Goal: Task Accomplishment & Management: Use online tool/utility

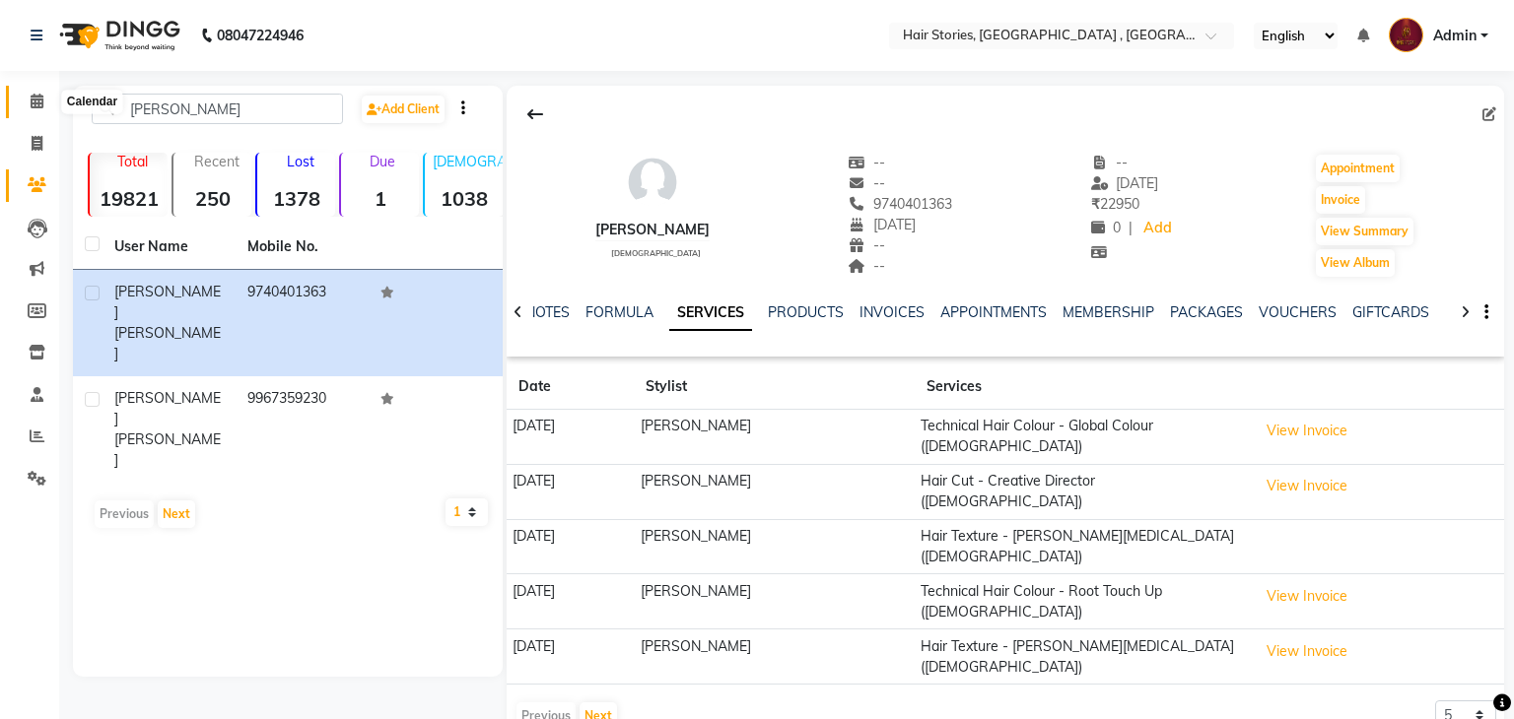
click at [39, 106] on icon at bounding box center [37, 101] width 13 height 15
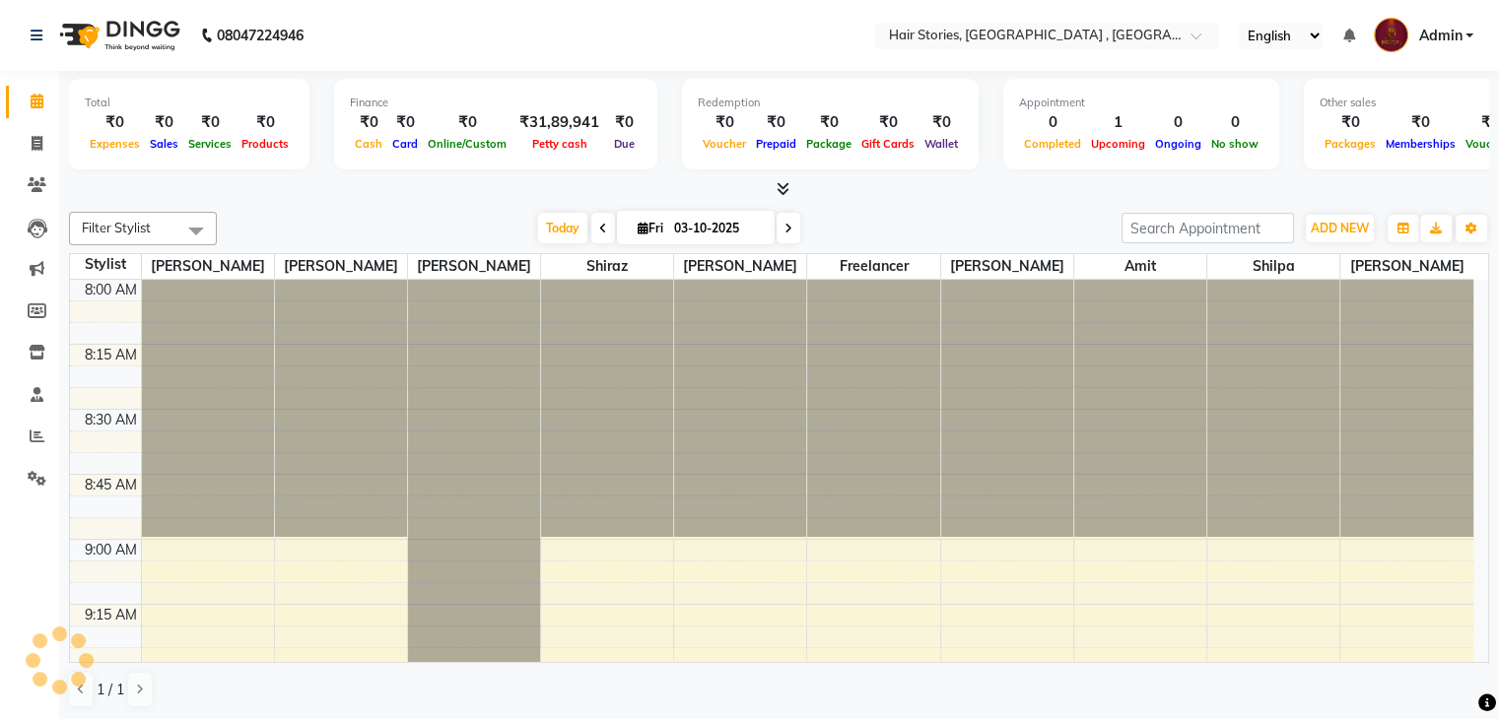
scroll to position [2578, 0]
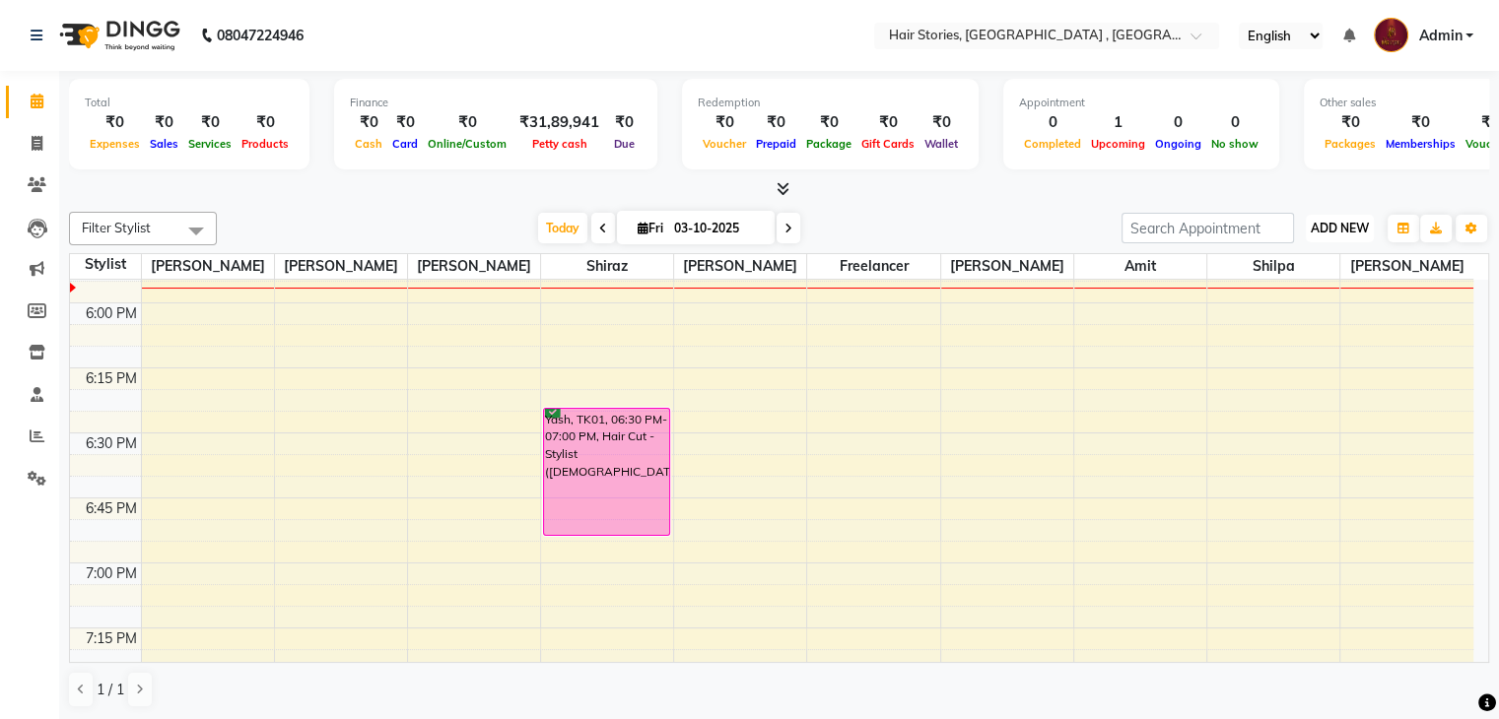
click at [1325, 215] on button "ADD NEW Toggle Dropdown" at bounding box center [1340, 229] width 68 height 28
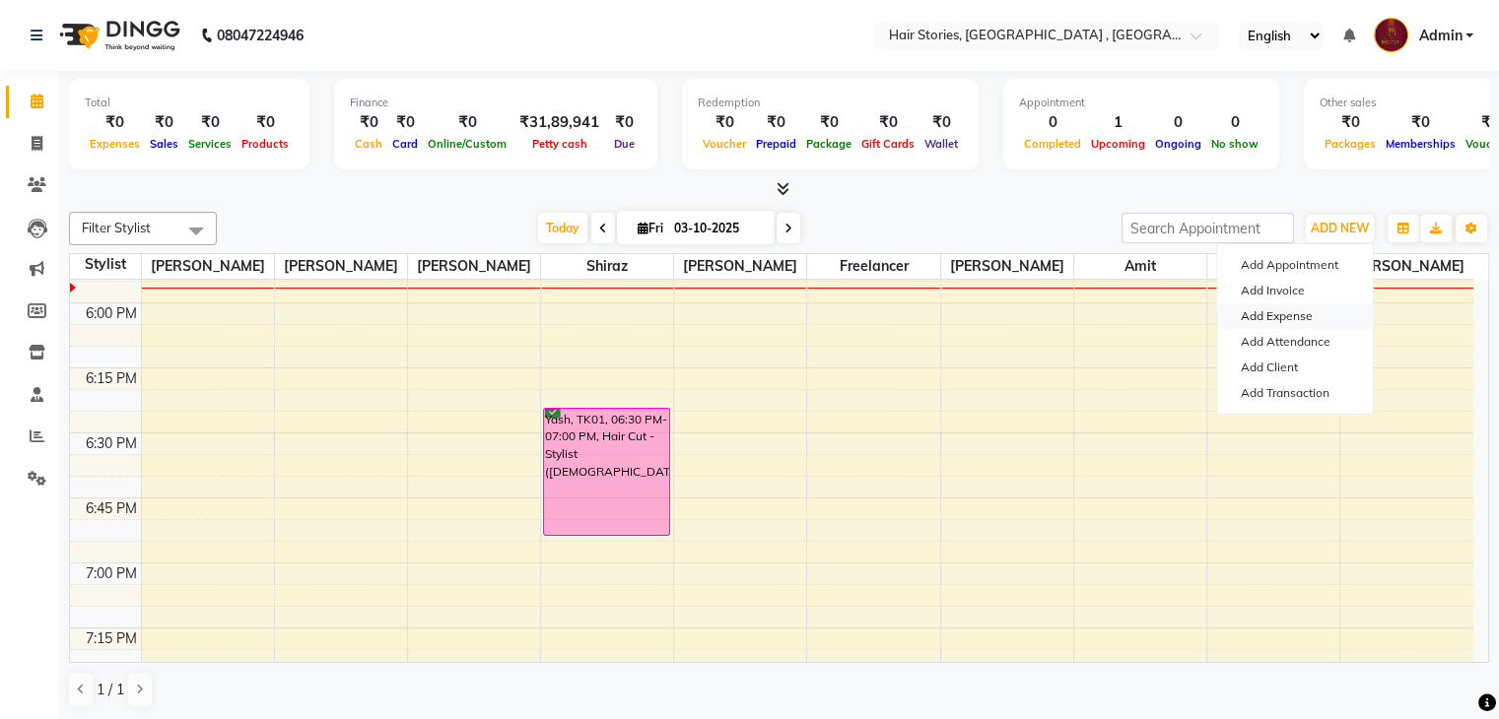
click at [1273, 311] on link "Add Expense" at bounding box center [1295, 317] width 156 height 26
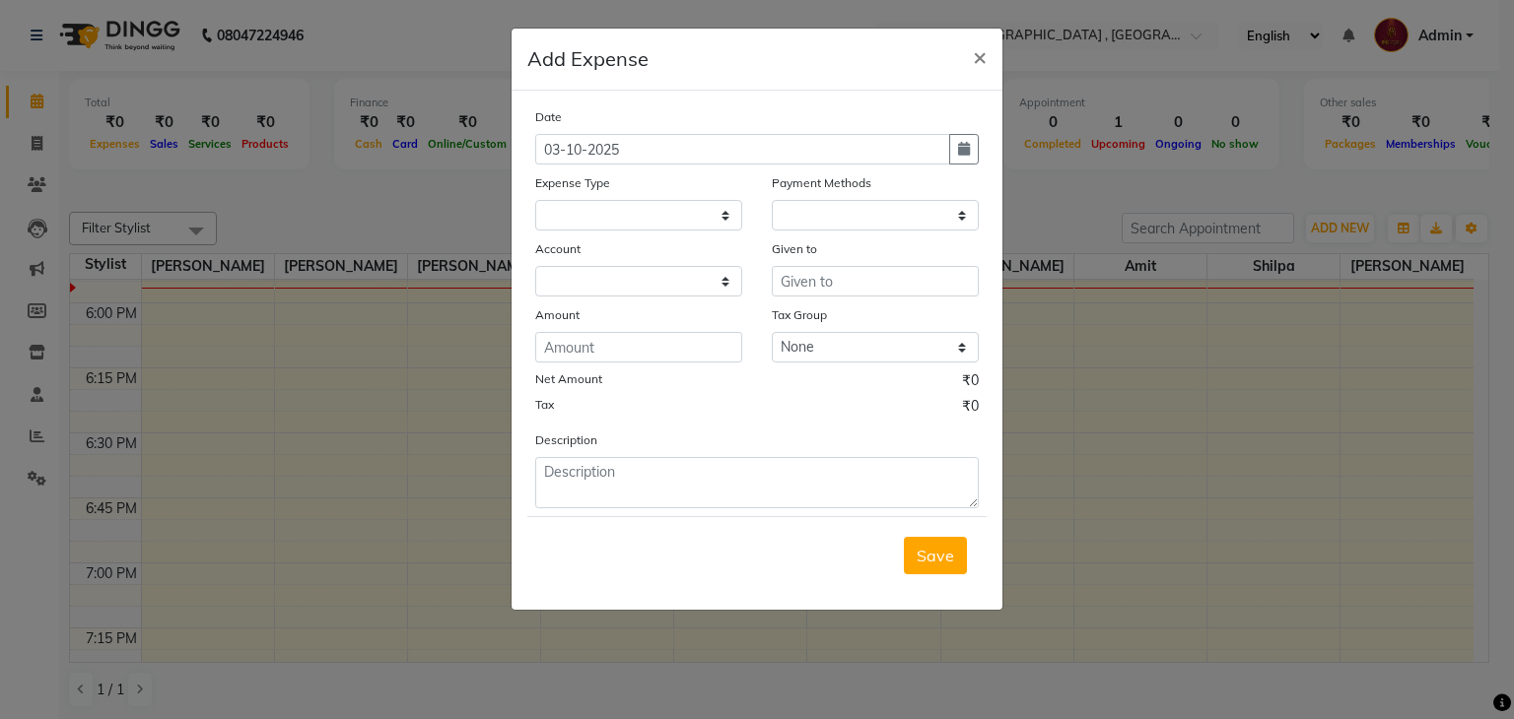
select select
select select "1"
select select "2438"
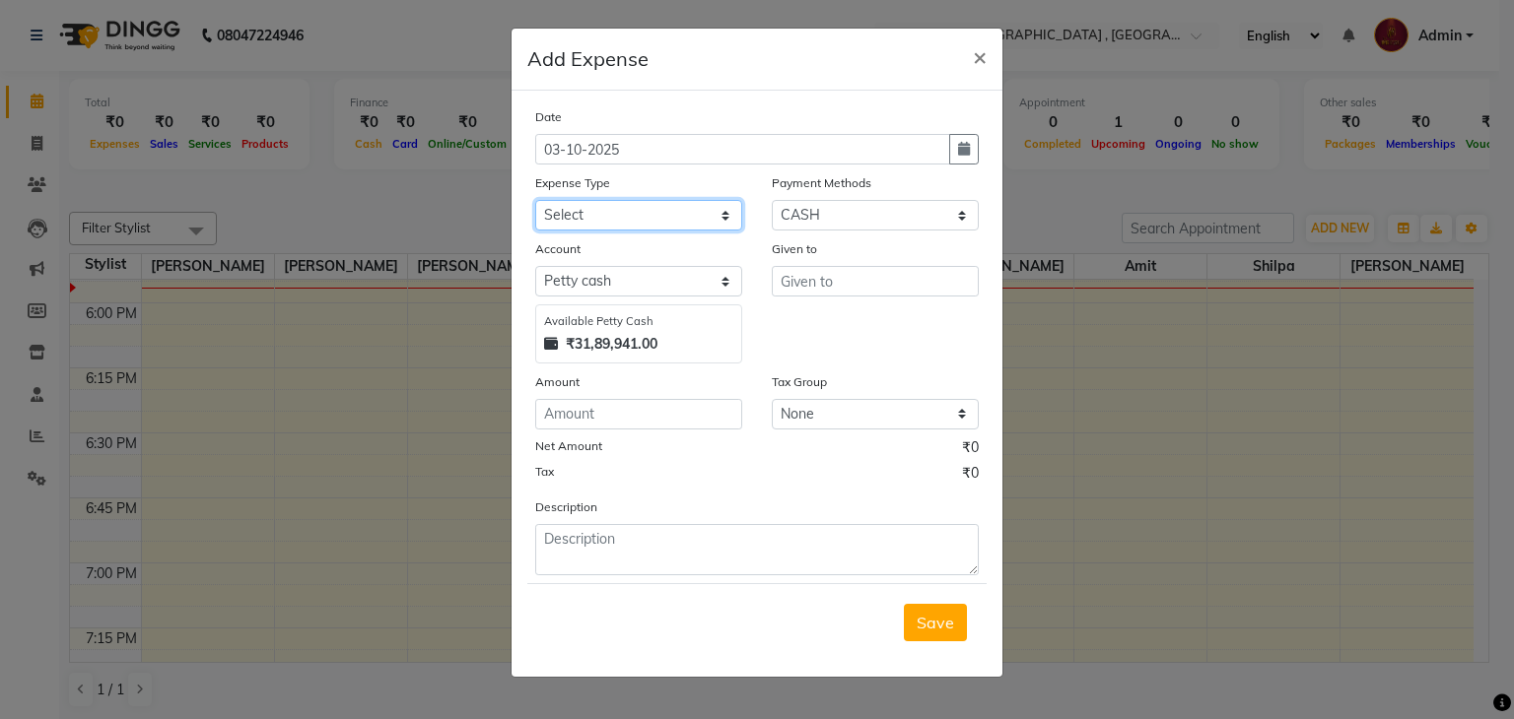
click at [681, 226] on select "Select Advance Salary Amits Expense Bank charges Car maintenance Cash transfer …" at bounding box center [638, 215] width 207 height 31
select select "10195"
click at [535, 202] on select "Select Advance Salary Amits Expense Bank charges Car maintenance Cash transfer …" at bounding box center [638, 215] width 207 height 31
click at [838, 218] on select "Select PhonePe NearBuy Package Master Card BharatPay Card CARD PayTM Prepaid Vo…" at bounding box center [875, 215] width 207 height 31
select select "17"
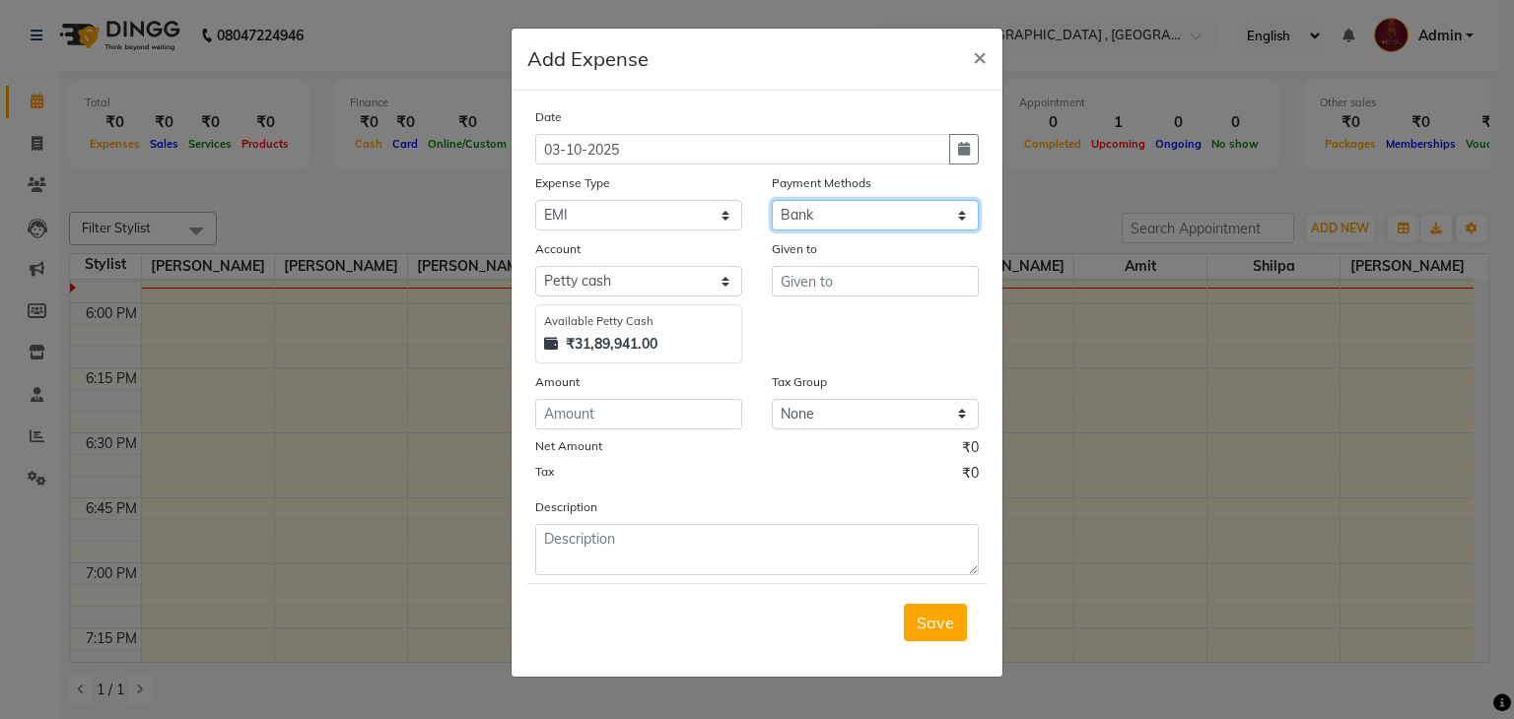
click at [772, 202] on select "Select PhonePe NearBuy Package Master Card BharatPay Card CARD PayTM Prepaid Vo…" at bounding box center [875, 215] width 207 height 31
select select "560"
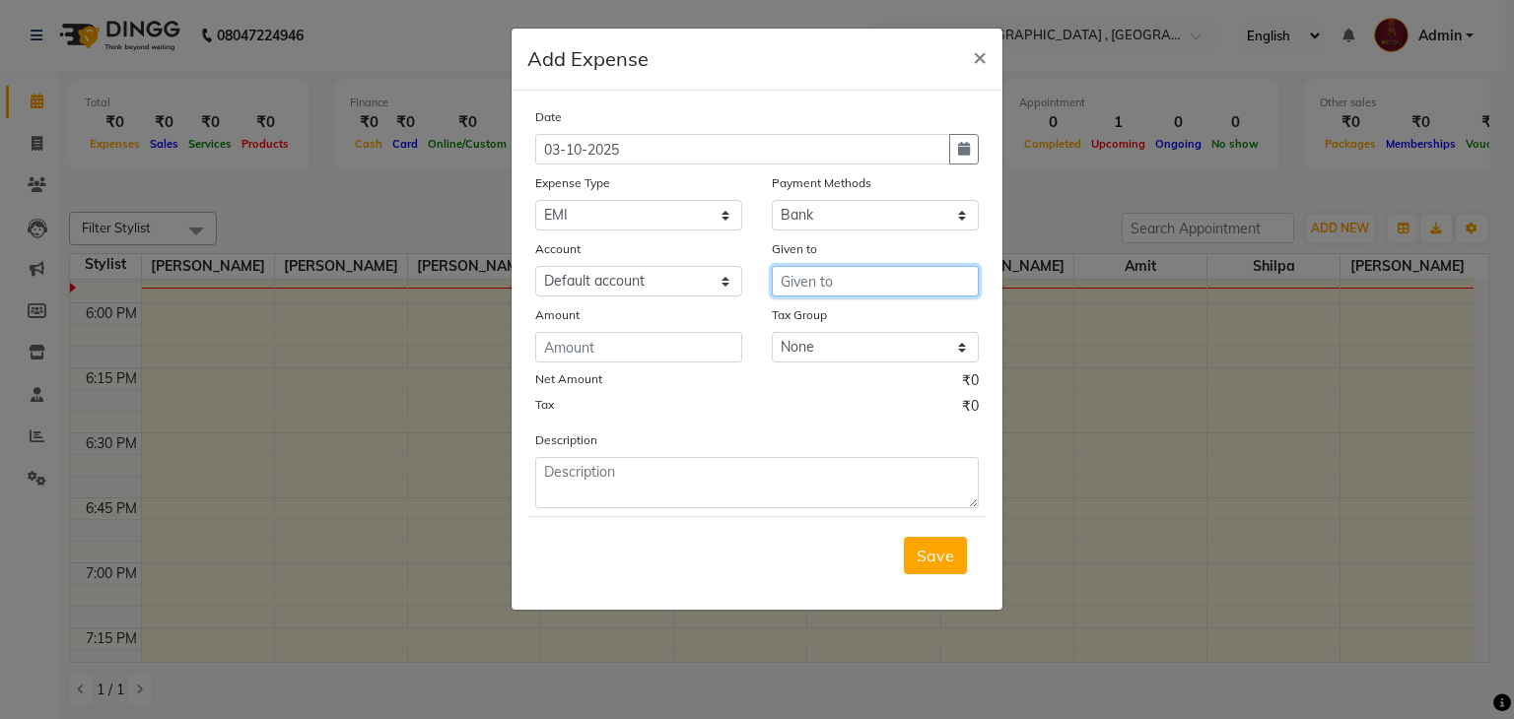
click at [804, 285] on input "text" at bounding box center [875, 281] width 207 height 31
type input "Indifi"
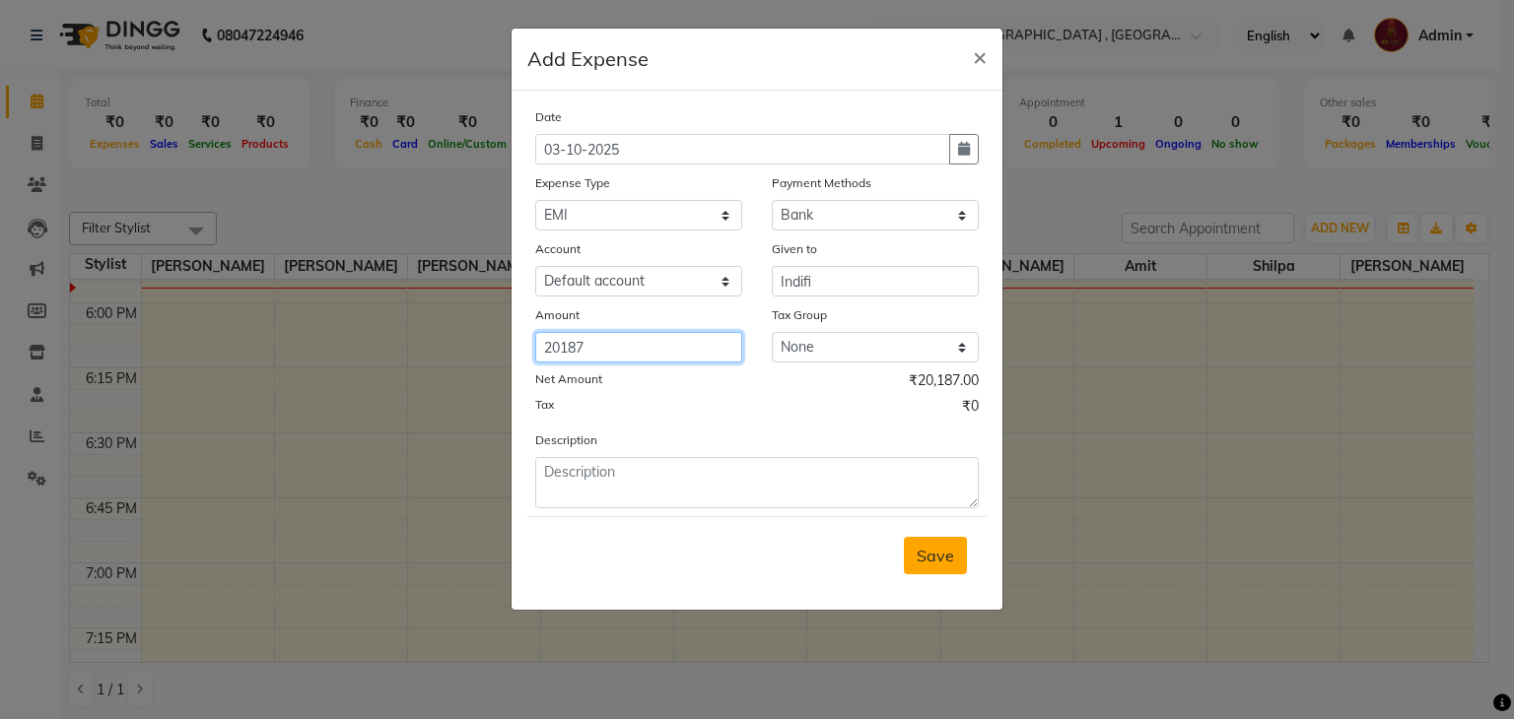
type input "20187"
click at [932, 562] on span "Save" at bounding box center [935, 556] width 37 height 20
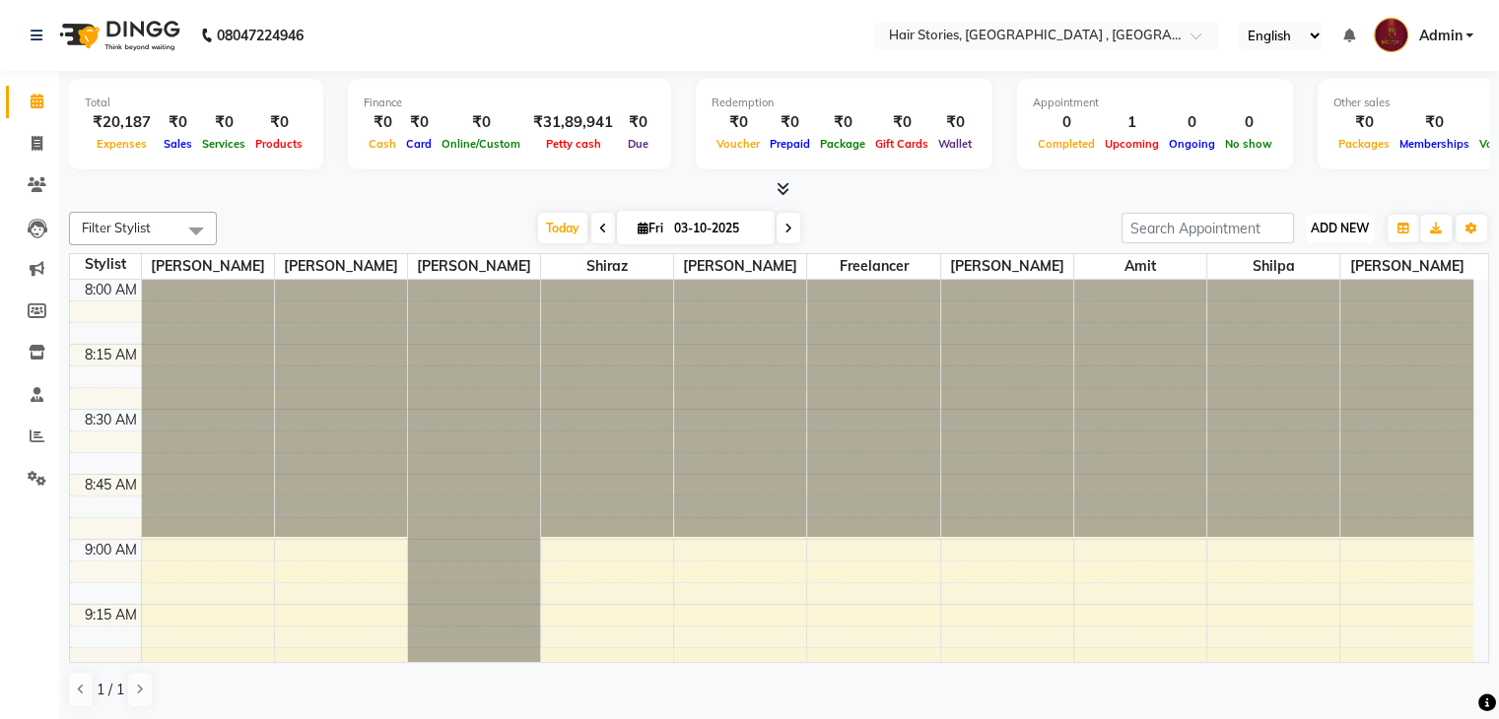
click at [1363, 223] on span "ADD NEW" at bounding box center [1340, 228] width 58 height 15
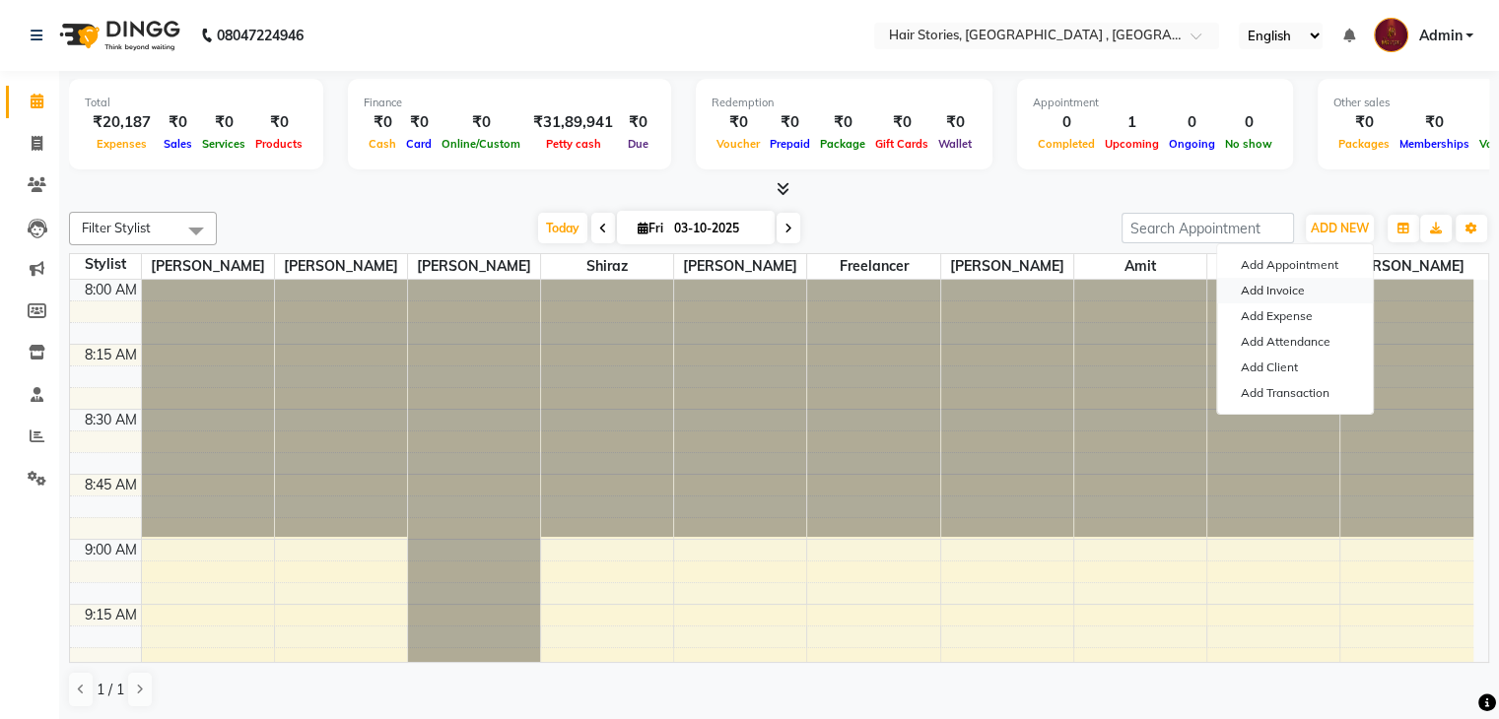
click at [1286, 290] on link "Add Invoice" at bounding box center [1295, 291] width 156 height 26
select select "service"
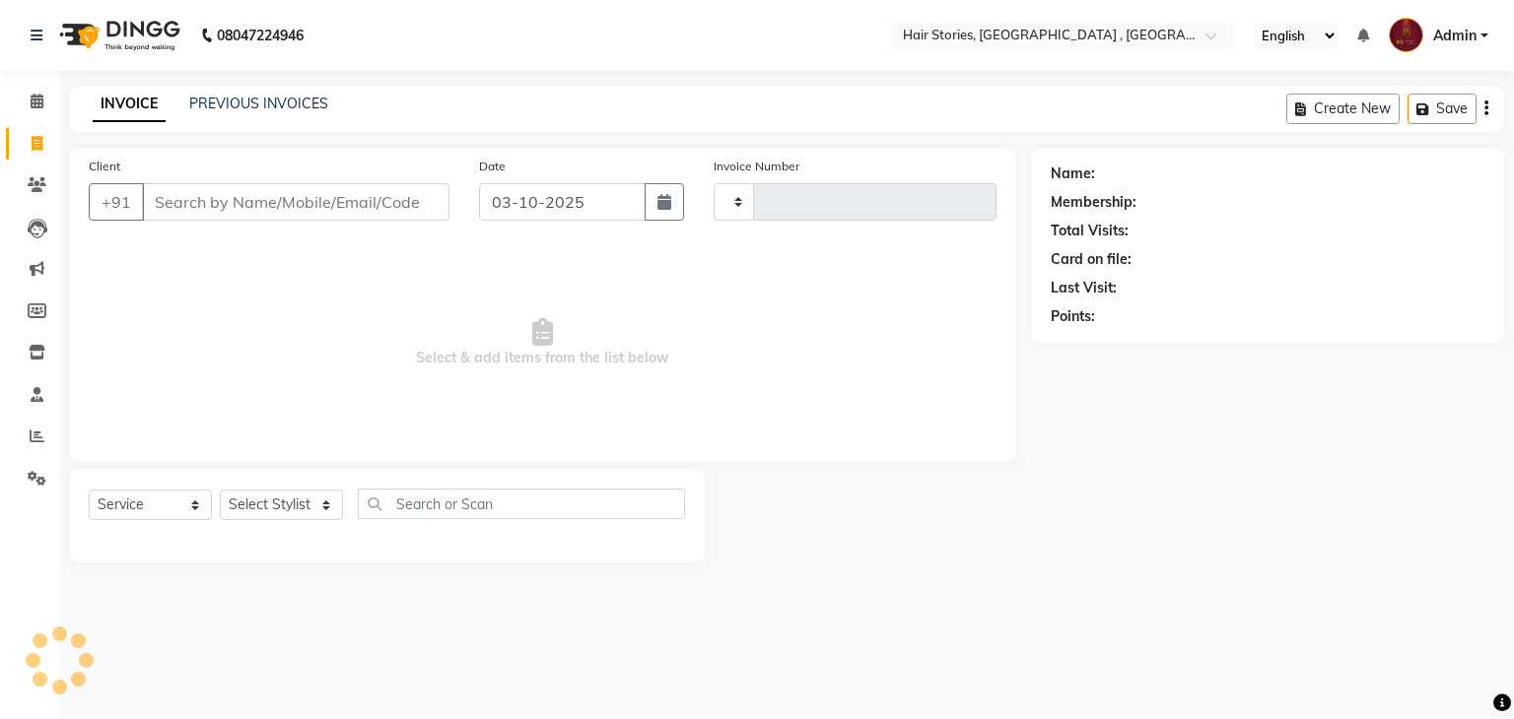
type input "1257"
select select "550"
click at [34, 98] on icon at bounding box center [37, 101] width 13 height 15
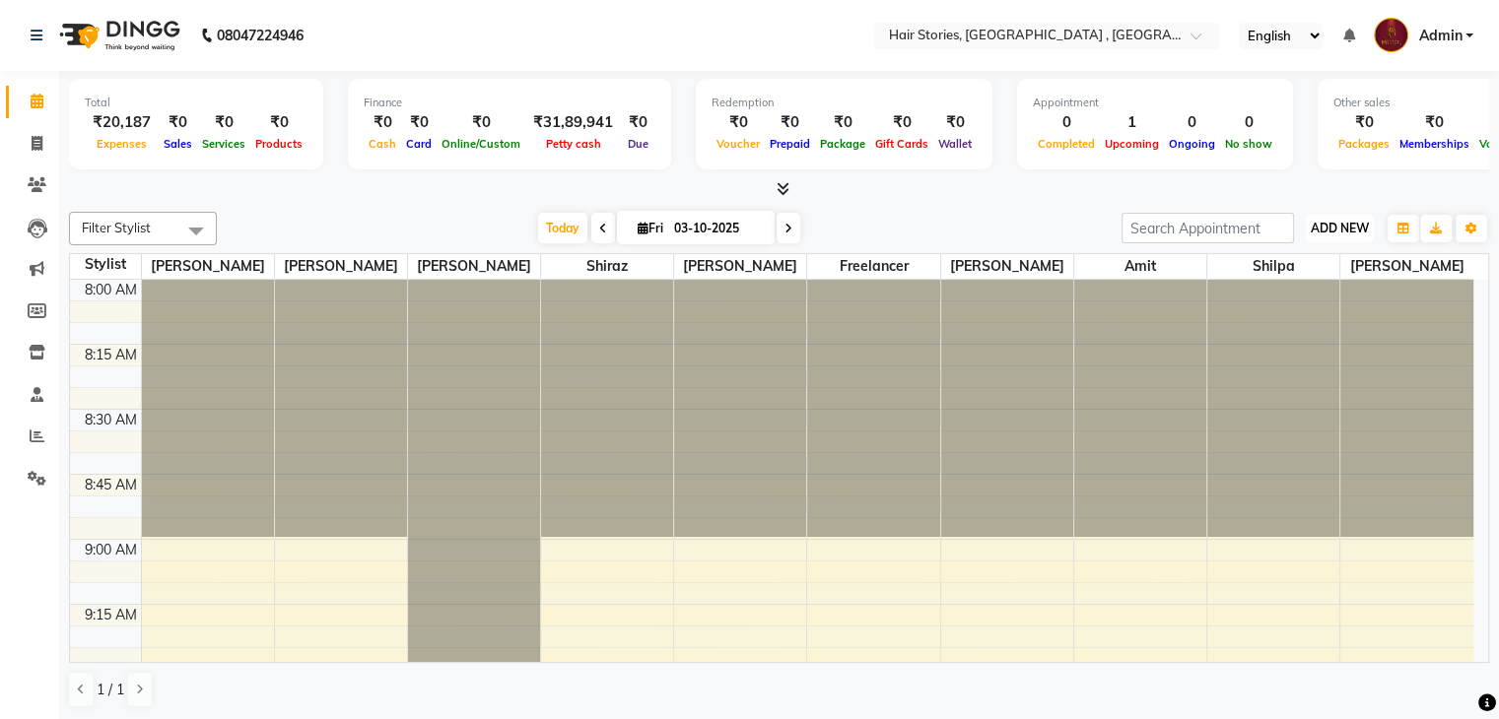
click at [1344, 226] on span "ADD NEW" at bounding box center [1340, 228] width 58 height 15
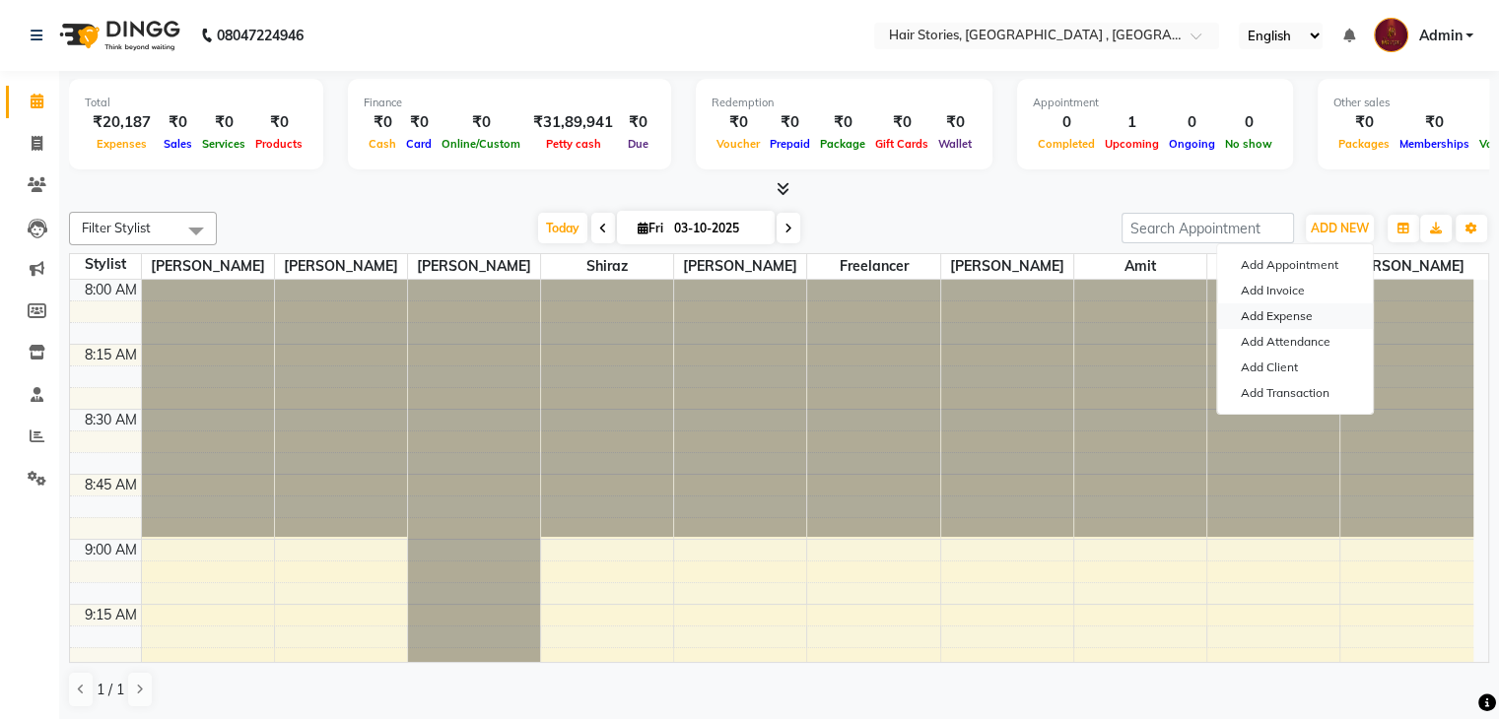
click at [1305, 319] on link "Add Expense" at bounding box center [1295, 317] width 156 height 26
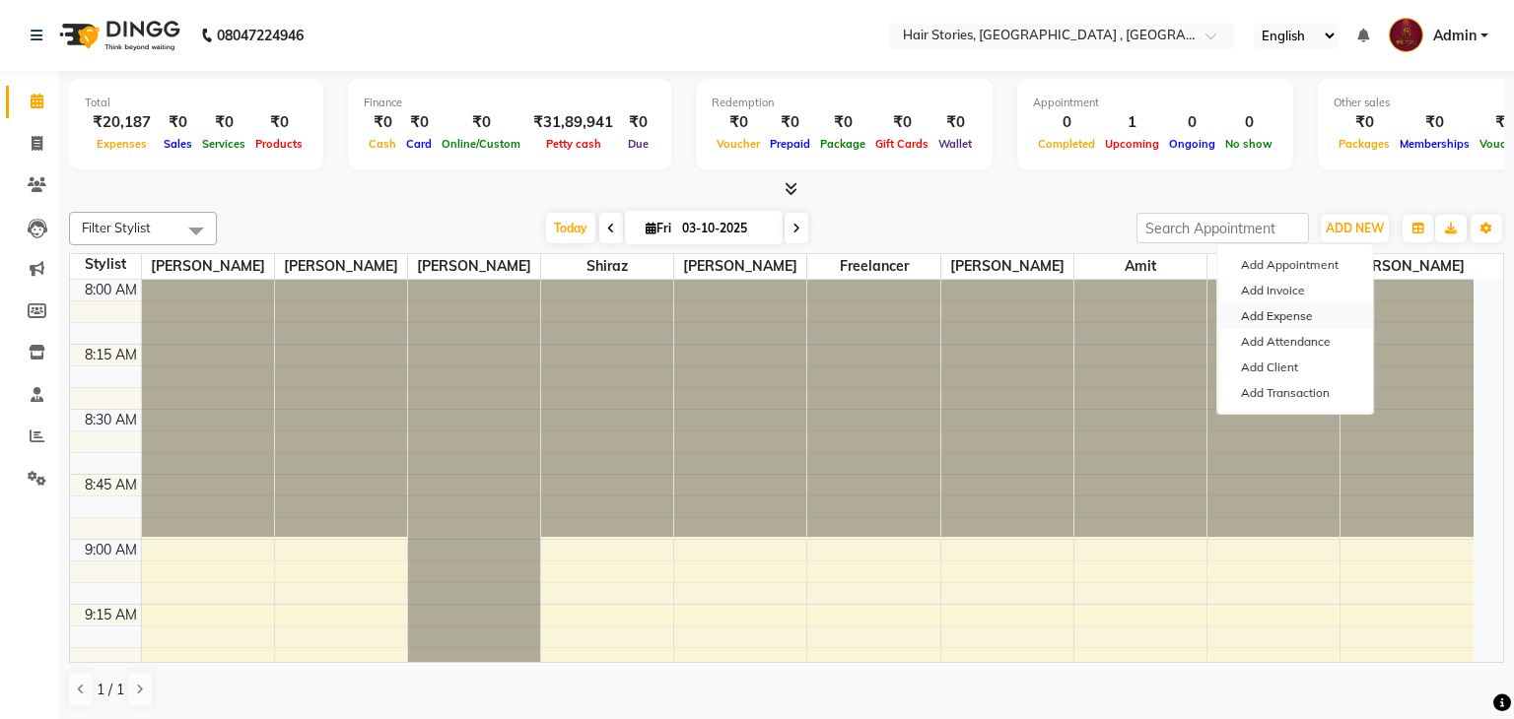
select select "560"
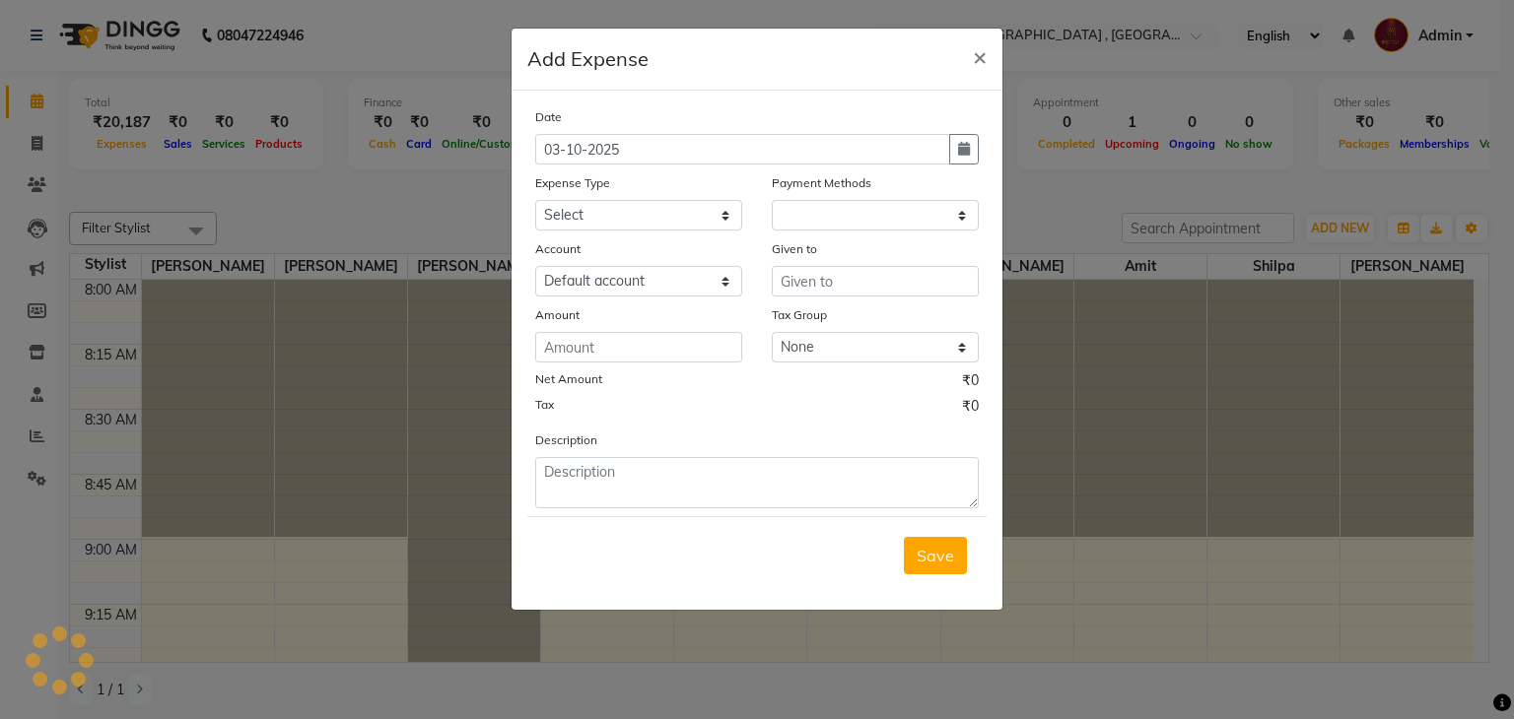
select select "1"
select select "2438"
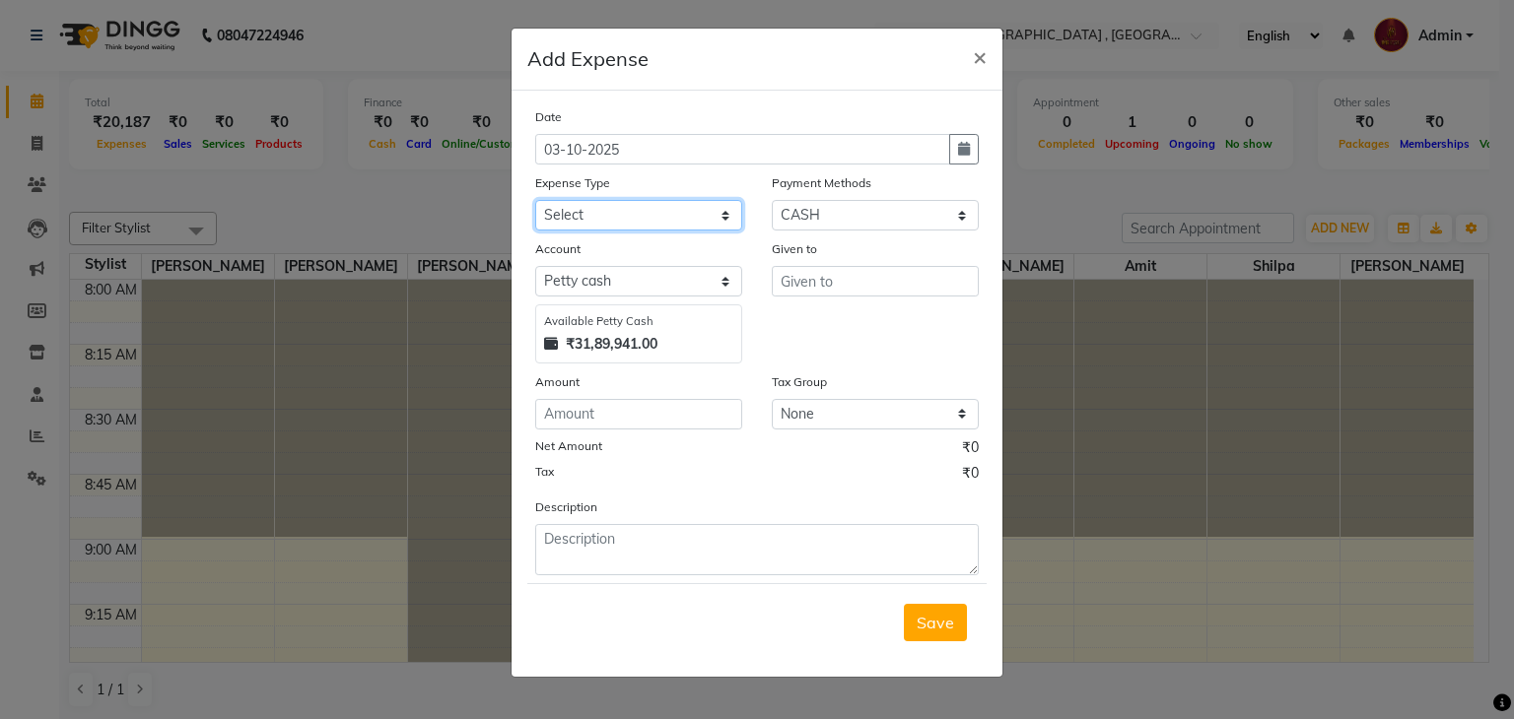
click at [699, 215] on select "Select Advance Salary Amits Expense Bank charges Car maintenance Cash transfer …" at bounding box center [638, 215] width 207 height 31
select select "4093"
click at [535, 202] on select "Select Advance Salary Amits Expense Bank charges Car maintenance Cash transfer …" at bounding box center [638, 215] width 207 height 31
click at [862, 215] on select "Select PhonePe NearBuy Package Master Card BharatPay Card CARD PayTM Prepaid Vo…" at bounding box center [875, 215] width 207 height 31
select select "23"
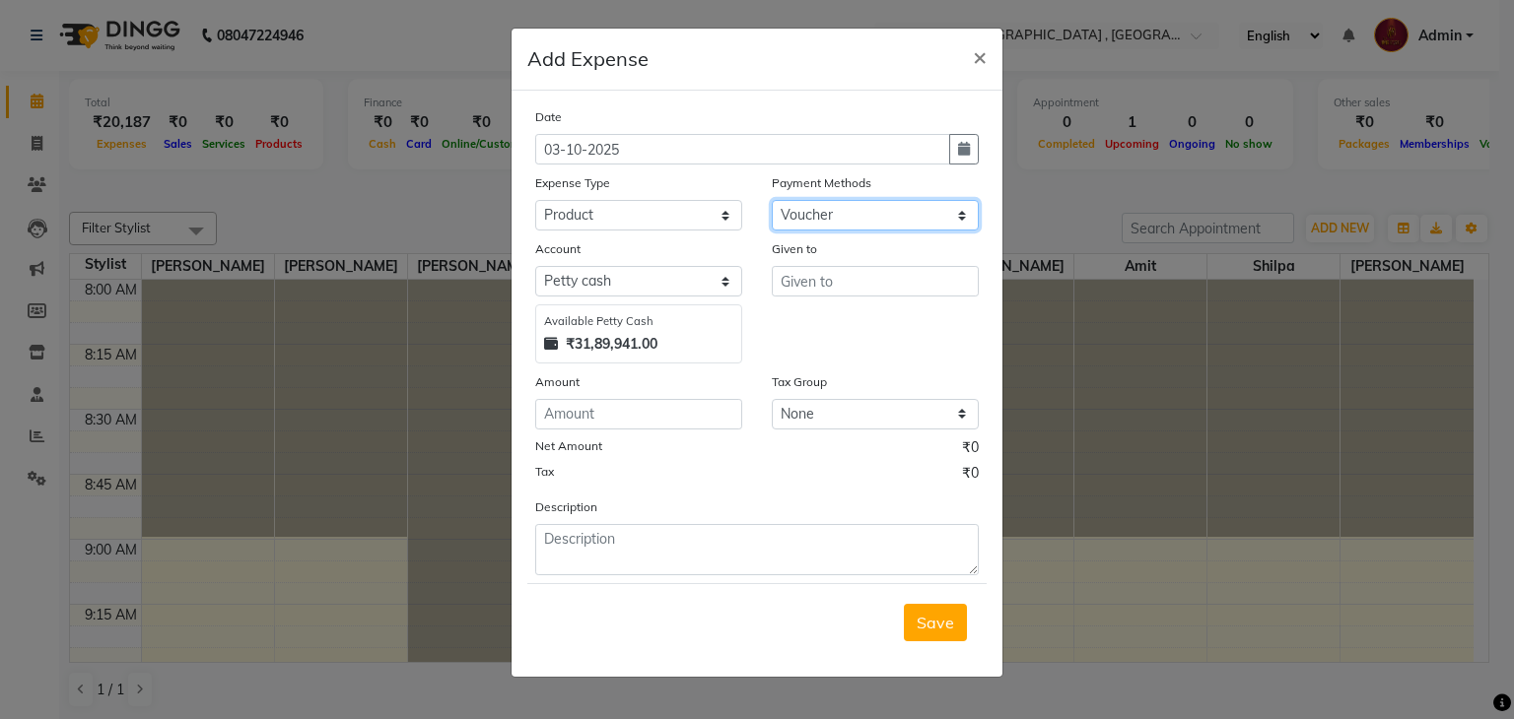
click at [772, 202] on select "Select PhonePe NearBuy Package Master Card BharatPay Card CARD PayTM Prepaid Vo…" at bounding box center [875, 215] width 207 height 31
select select "560"
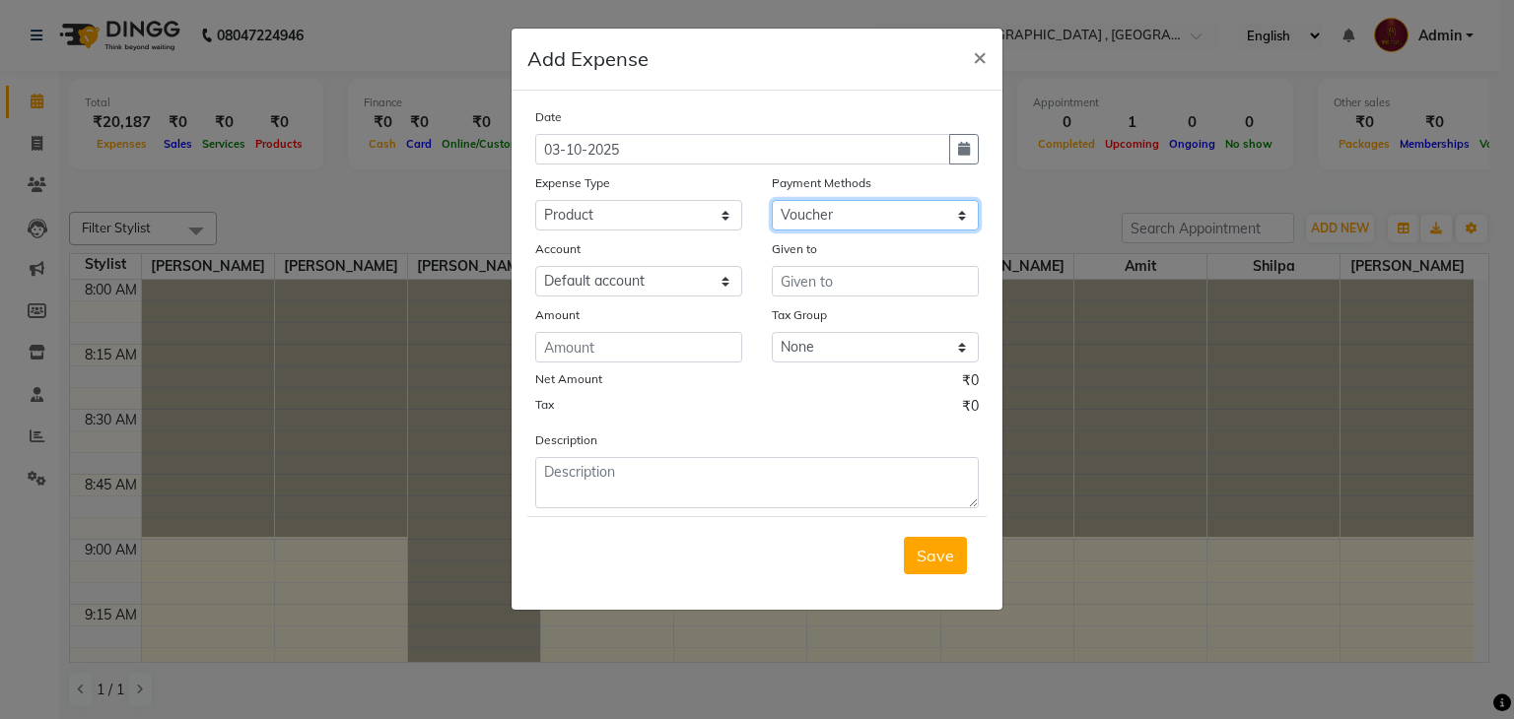
click at [886, 218] on select "Select PhonePe NearBuy Package Master Card BharatPay Card CARD PayTM Prepaid Vo…" at bounding box center [875, 215] width 207 height 31
select select "5"
click at [772, 202] on select "Select PhonePe NearBuy Package Master Card BharatPay Card CARD PayTM Prepaid Vo…" at bounding box center [875, 215] width 207 height 31
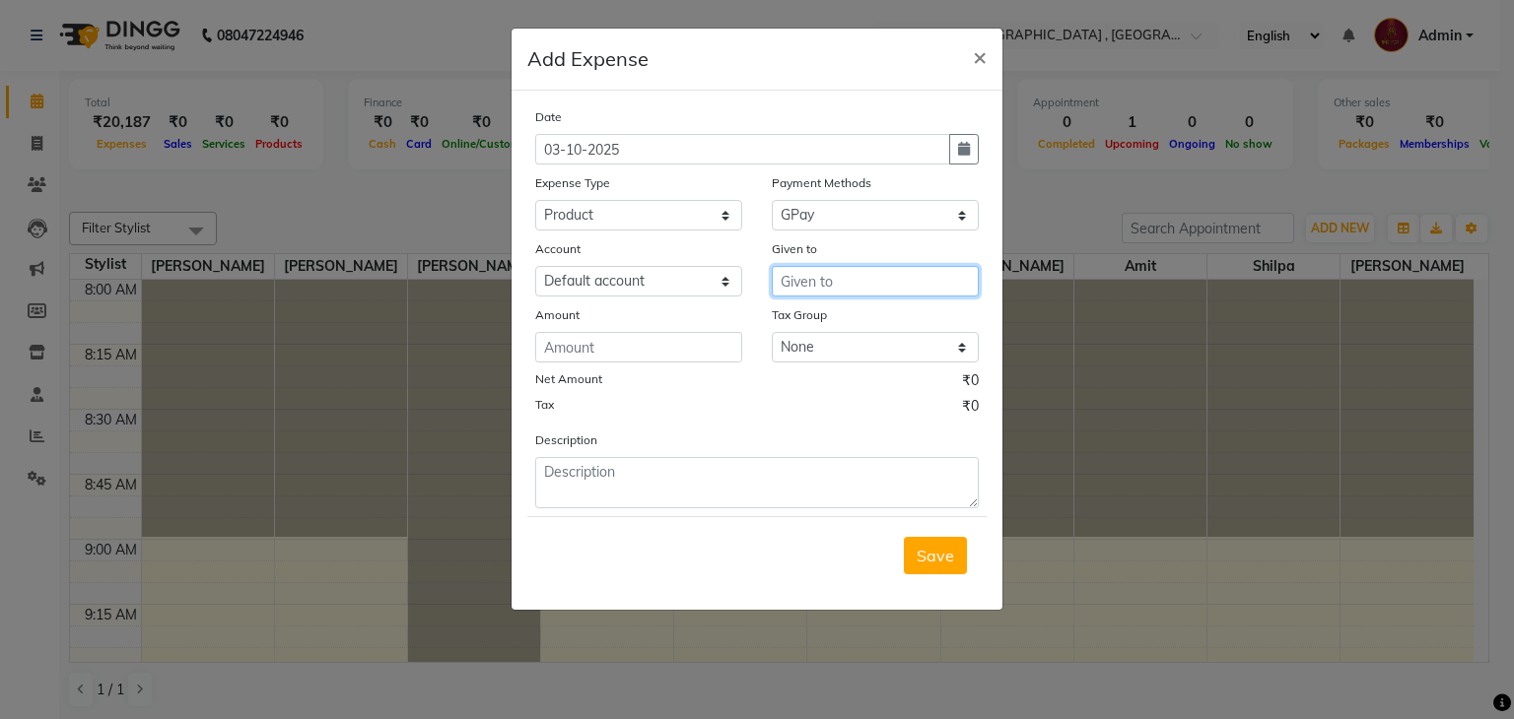
click at [828, 276] on input "text" at bounding box center [875, 281] width 207 height 31
type input "Beauty Glow"
click at [658, 332] on div "Amount" at bounding box center [638, 319] width 207 height 28
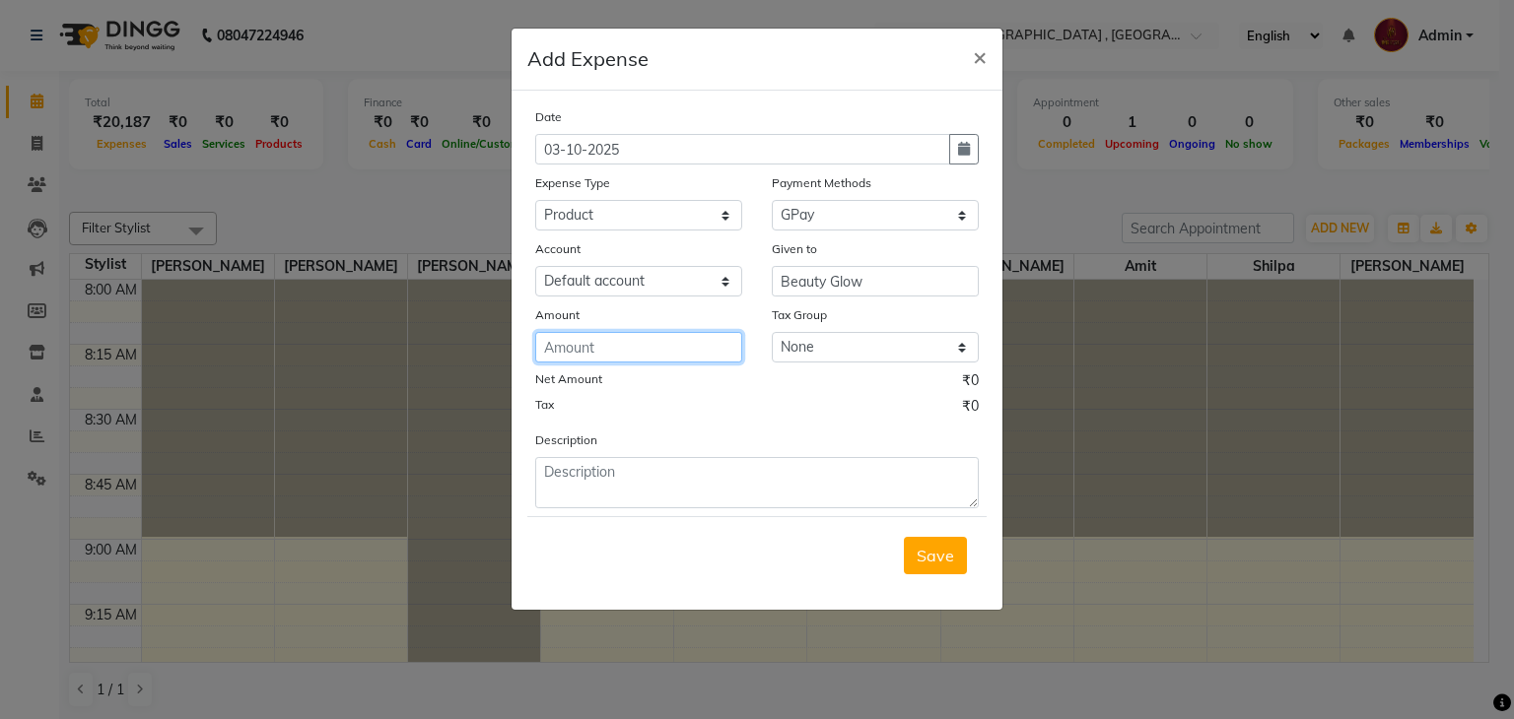
click at [656, 350] on input "number" at bounding box center [638, 347] width 207 height 31
type input "3032"
click at [944, 561] on span "Save" at bounding box center [935, 556] width 37 height 20
